Goal: Task Accomplishment & Management: Use online tool/utility

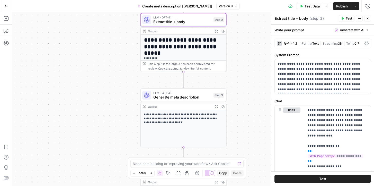
click at [5, 6] on icon "button" at bounding box center [6, 6] width 4 height 4
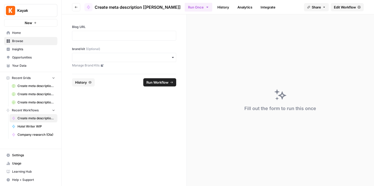
click at [16, 39] on span "Browse" at bounding box center [33, 41] width 43 height 5
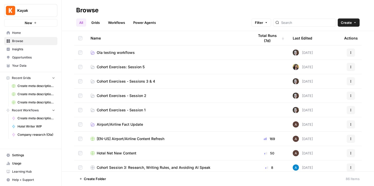
click at [127, 153] on span "Hotel Net New Content" at bounding box center [117, 153] width 40 height 5
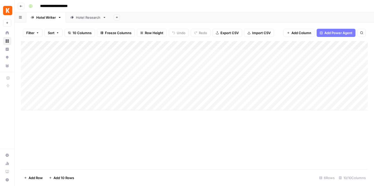
click at [87, 21] on link "Hotel Research" at bounding box center [88, 17] width 45 height 10
click at [86, 88] on div "Add Column" at bounding box center [194, 105] width 347 height 128
click at [80, 52] on div "Add Column" at bounding box center [194, 105] width 347 height 128
click at [52, 45] on div "Add Column" at bounding box center [194, 105] width 347 height 128
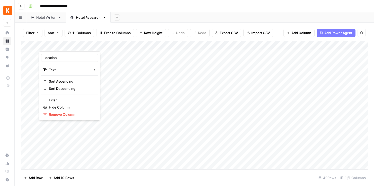
click at [89, 44] on div "Add Column" at bounding box center [194, 105] width 347 height 128
click at [140, 44] on div "Add Column" at bounding box center [194, 105] width 347 height 128
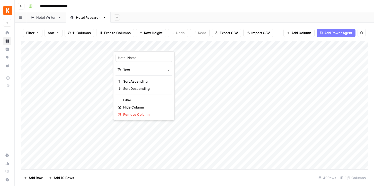
click at [78, 134] on div "Add Column" at bounding box center [194, 105] width 347 height 128
click at [49, 19] on div "Hotel Writer" at bounding box center [46, 17] width 20 height 5
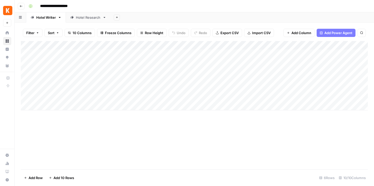
click at [87, 17] on div "Hotel Research" at bounding box center [88, 17] width 25 height 5
click at [126, 63] on div "Add Column" at bounding box center [194, 105] width 347 height 128
drag, startPoint x: 138, startPoint y: 63, endPoint x: 102, endPoint y: 62, distance: 36.2
click at [102, 62] on body "**********" at bounding box center [187, 93] width 374 height 186
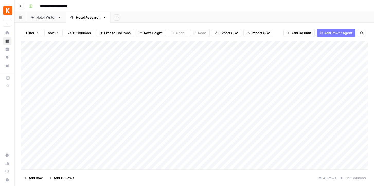
click at [98, 62] on div "Add Column" at bounding box center [194, 105] width 347 height 128
click at [131, 71] on div "Add Column" at bounding box center [194, 105] width 347 height 128
click at [131, 69] on div "Add Column" at bounding box center [194, 105] width 347 height 128
click at [99, 71] on div "Add Column" at bounding box center [194, 105] width 347 height 128
click at [132, 71] on div "Add Column" at bounding box center [194, 105] width 347 height 128
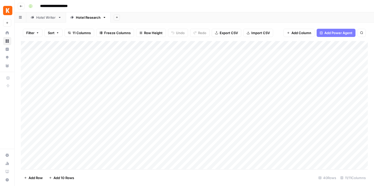
click at [135, 71] on div "Add Column" at bounding box center [194, 105] width 347 height 128
click at [135, 71] on textarea "**********" at bounding box center [154, 71] width 82 height 7
click at [84, 71] on div "Add Column" at bounding box center [194, 105] width 347 height 128
click at [84, 71] on input "347293" at bounding box center [100, 72] width 52 height 5
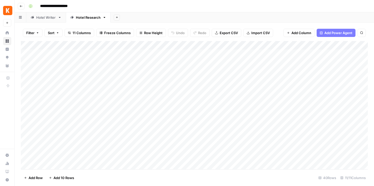
click at [125, 63] on div "Add Column" at bounding box center [194, 105] width 347 height 128
click at [94, 63] on div "Add Column" at bounding box center [194, 105] width 347 height 128
click at [94, 63] on input "2389558" at bounding box center [100, 63] width 52 height 5
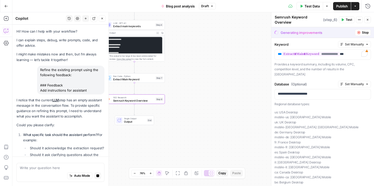
scroll to position [850, 0]
